Goal: Task Accomplishment & Management: Manage account settings

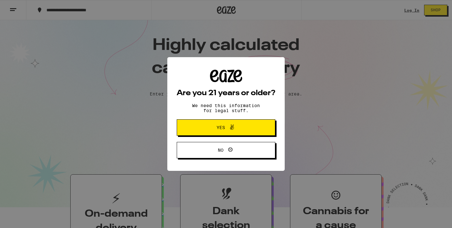
click at [225, 124] on span at bounding box center [230, 127] width 11 height 8
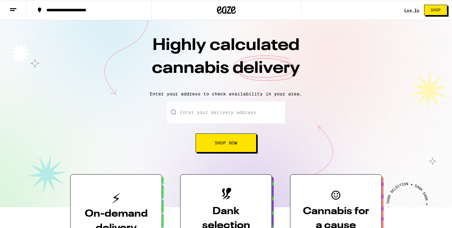
click at [409, 10] on link "Log In" at bounding box center [411, 10] width 15 height 4
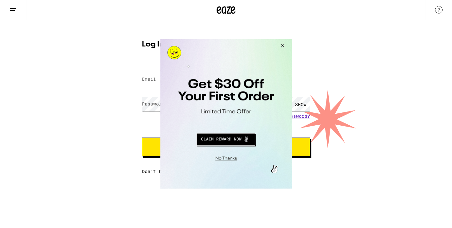
click at [283, 44] on button "Close Modal" at bounding box center [280, 46] width 17 height 15
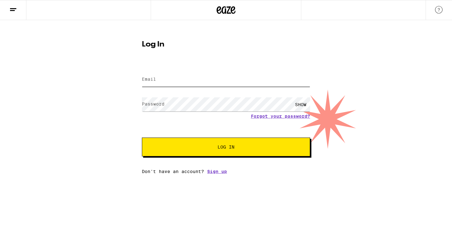
click at [202, 78] on input "Email" at bounding box center [226, 79] width 168 height 14
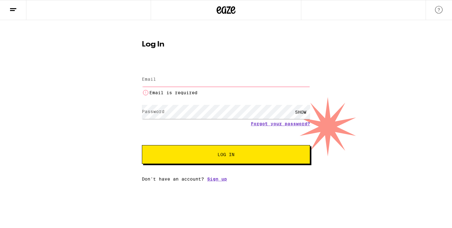
click at [202, 61] on div "Log In Email Email Email is required Password Password SHOW Forgot your passwor…" at bounding box center [225, 108] width 181 height 145
